Goal: Find specific page/section: Find specific page/section

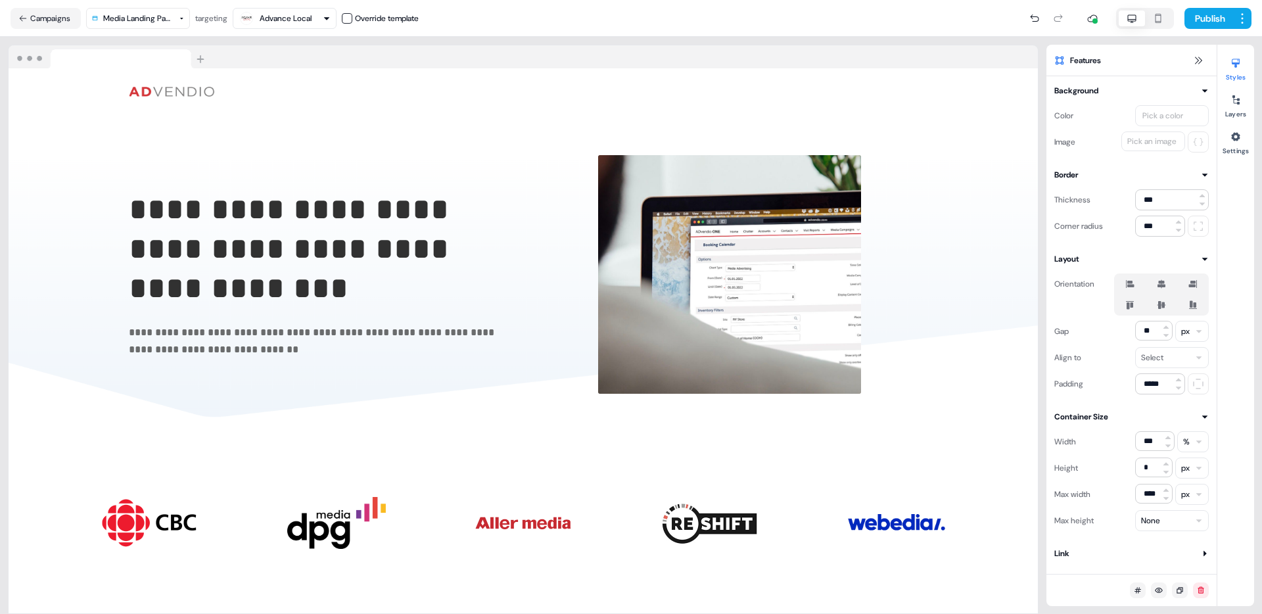
scroll to position [2755, 0]
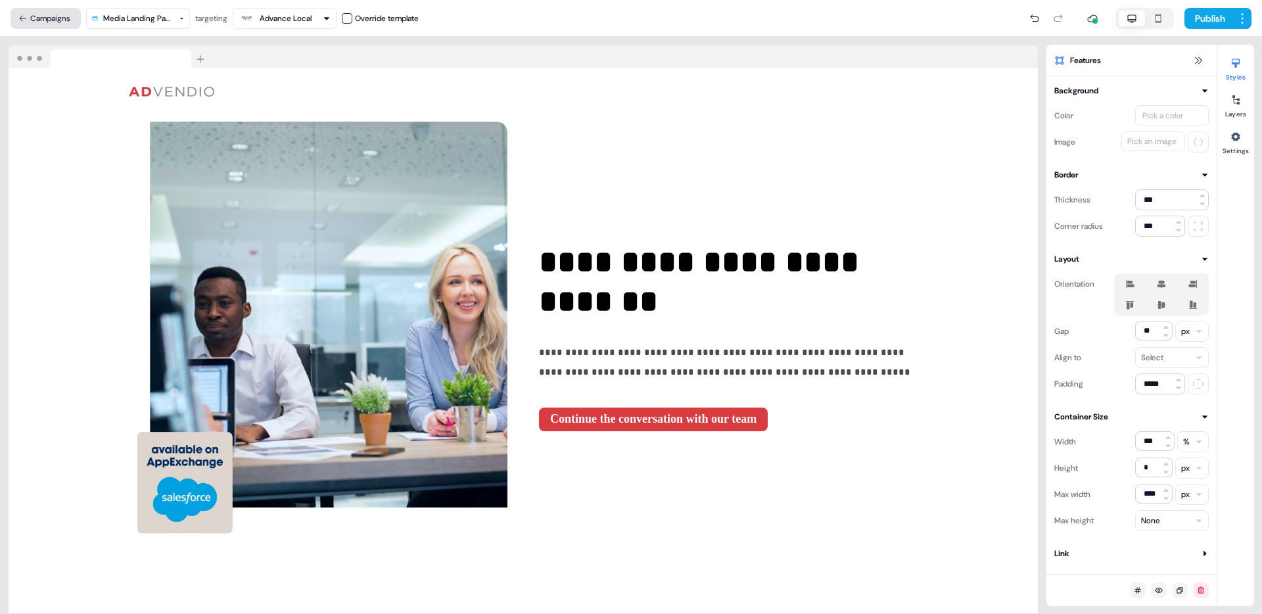
click at [37, 18] on button "Campaigns" at bounding box center [46, 18] width 70 height 21
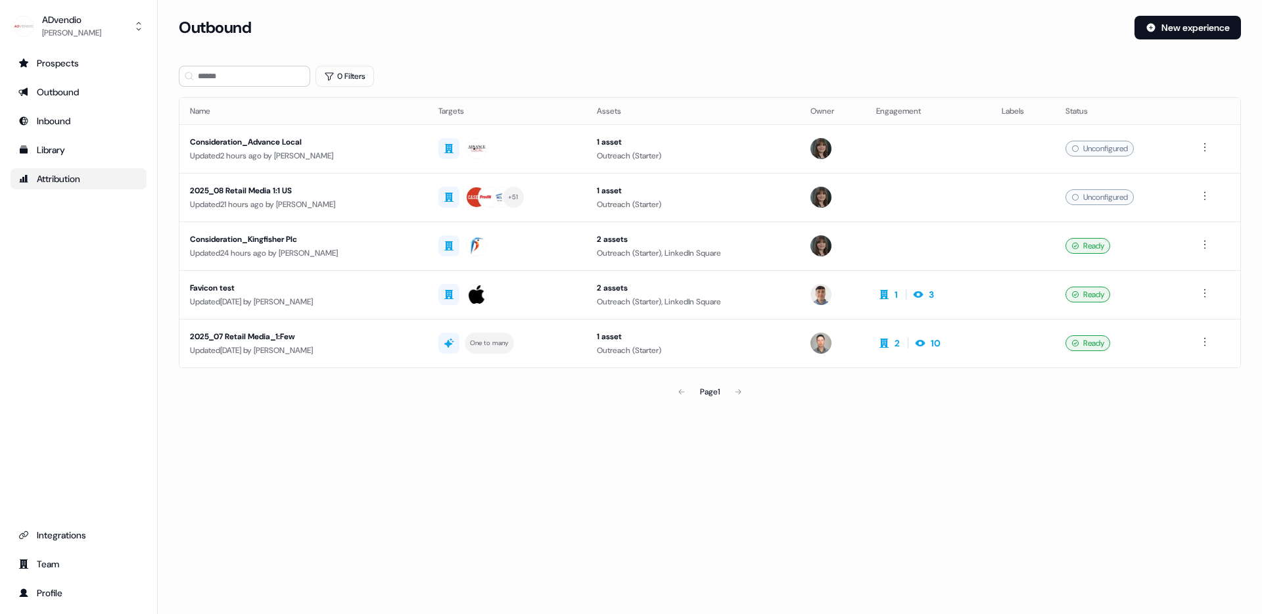
click at [53, 182] on div "Attribution" at bounding box center [78, 178] width 120 height 13
